Goal: Find specific page/section: Find specific page/section

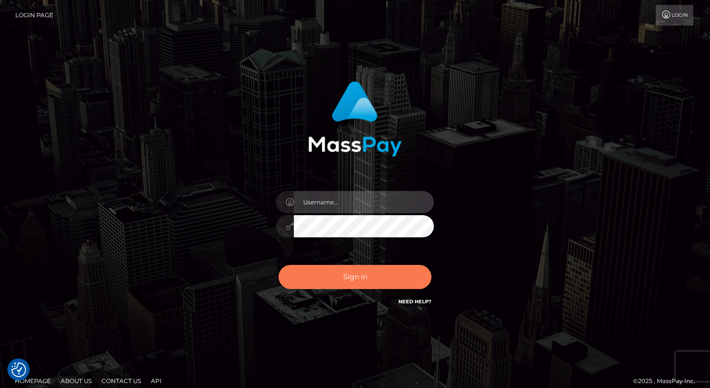
type input "[PERSON_NAME].levarti"
click at [355, 277] on button "Sign in" at bounding box center [355, 277] width 153 height 24
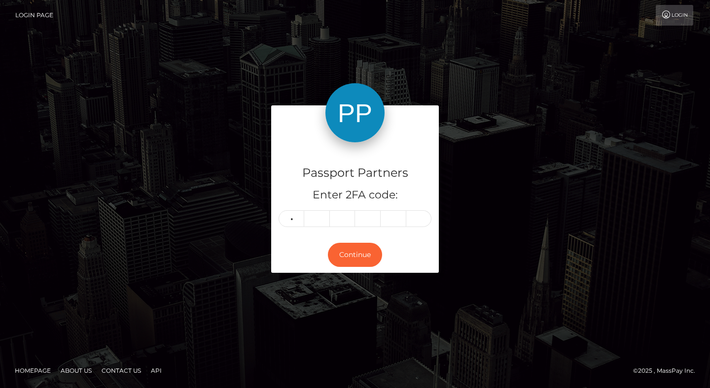
type input "2"
type input "8"
type input "7"
type input "4"
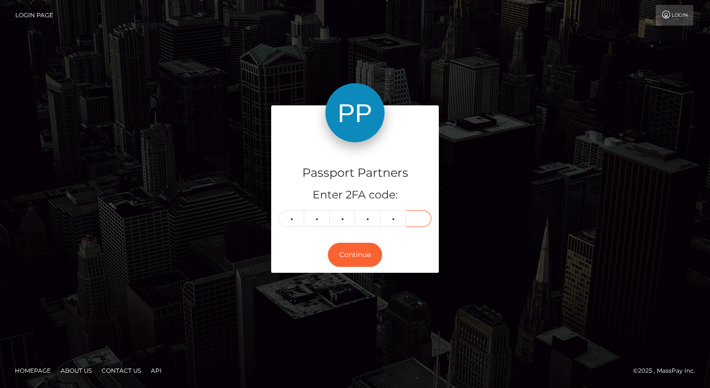
type input "6"
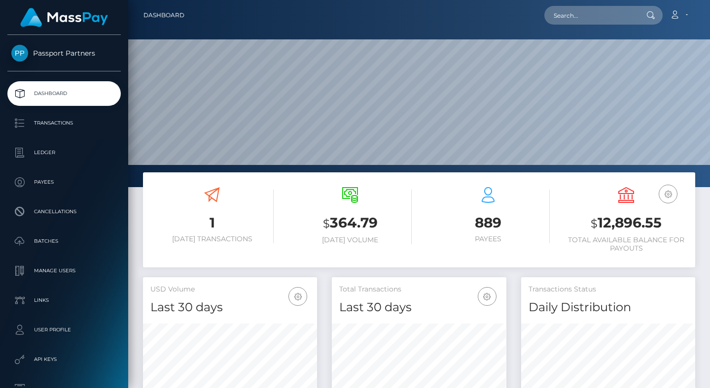
scroll to position [175, 174]
click at [53, 237] on p "Batches" at bounding box center [63, 241] width 105 height 15
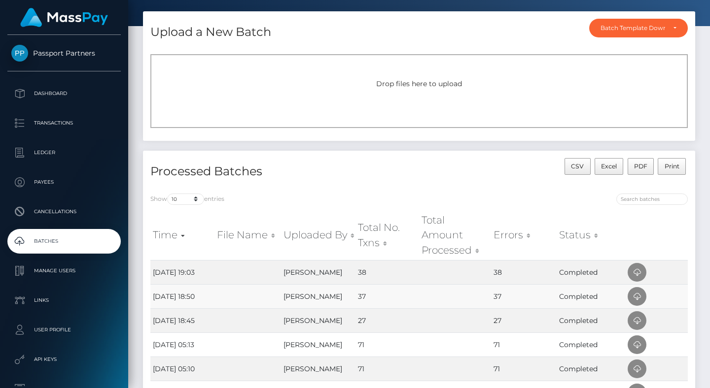
scroll to position [47, 0]
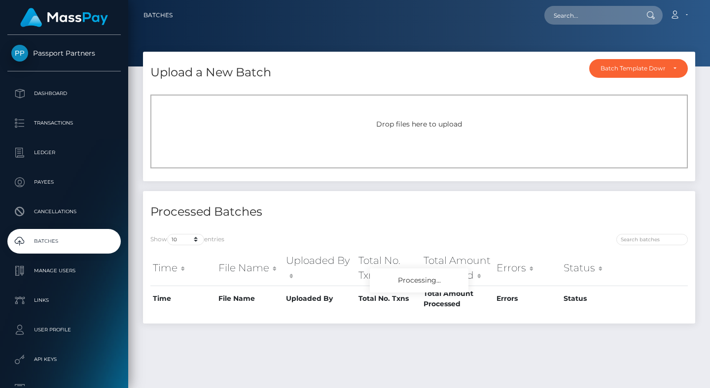
scroll to position [25, 0]
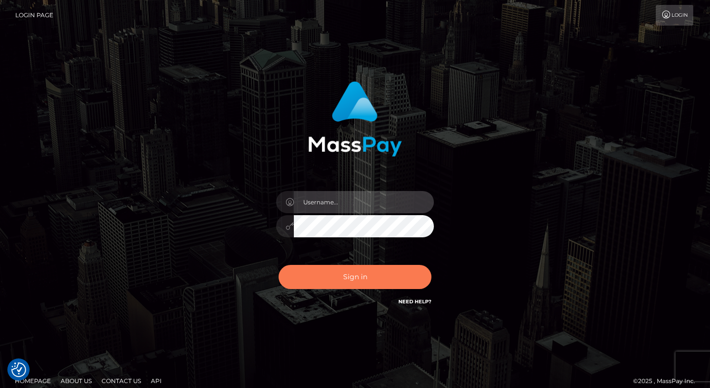
type input "[PERSON_NAME].levarti"
click at [356, 276] on button "Sign in" at bounding box center [355, 277] width 153 height 24
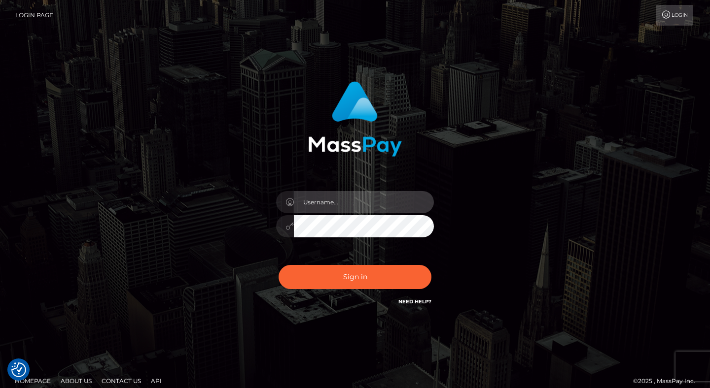
type input "[PERSON_NAME].levarti"
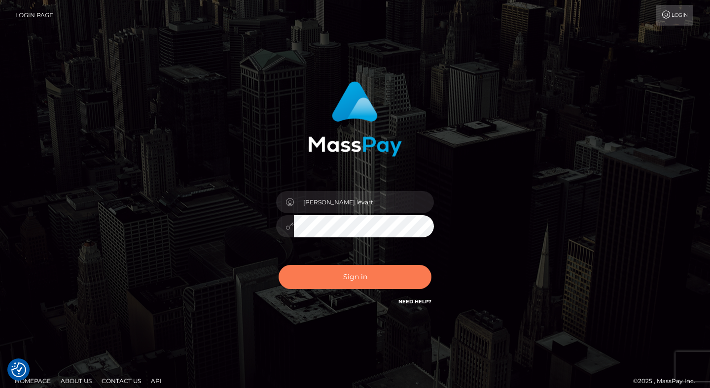
click at [356, 276] on button "Sign in" at bounding box center [355, 277] width 153 height 24
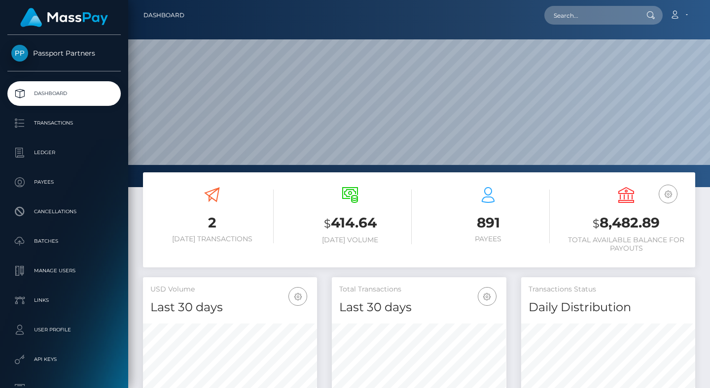
scroll to position [175, 174]
click at [59, 244] on p "Batches" at bounding box center [63, 241] width 105 height 15
